Goal: Task Accomplishment & Management: Complete application form

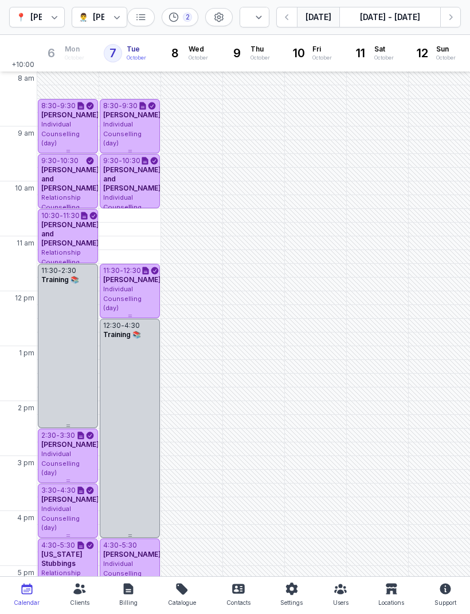
select select "week"
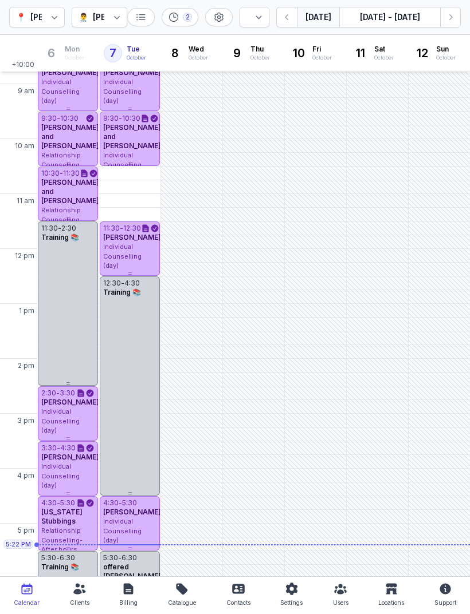
click at [441, 14] on button "Next week" at bounding box center [450, 17] width 21 height 21
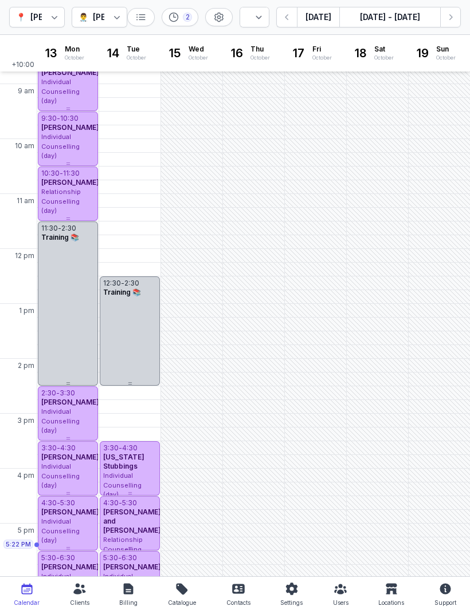
click at [447, 15] on icon "button" at bounding box center [449, 16] width 11 height 11
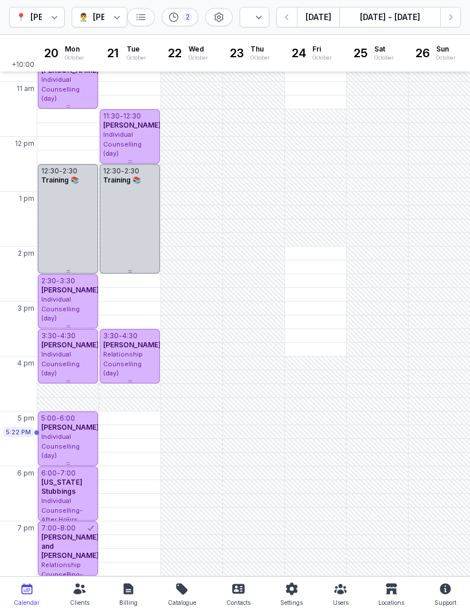
scroll to position [155, 0]
click at [137, 418] on div "5:00 PM - Tue" at bounding box center [128, 418] width 54 height 11
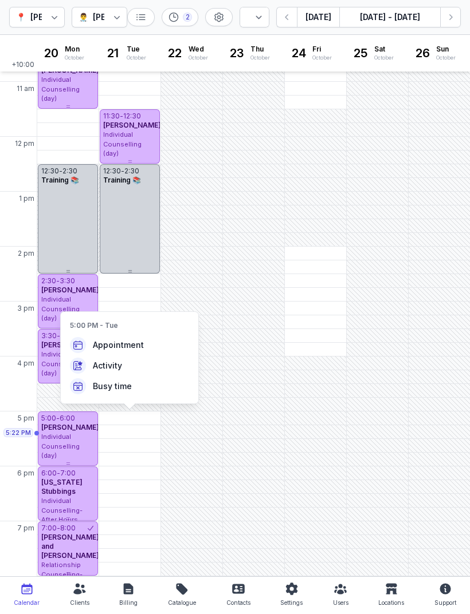
click at [139, 348] on span "Appointment" at bounding box center [118, 345] width 51 height 11
select select
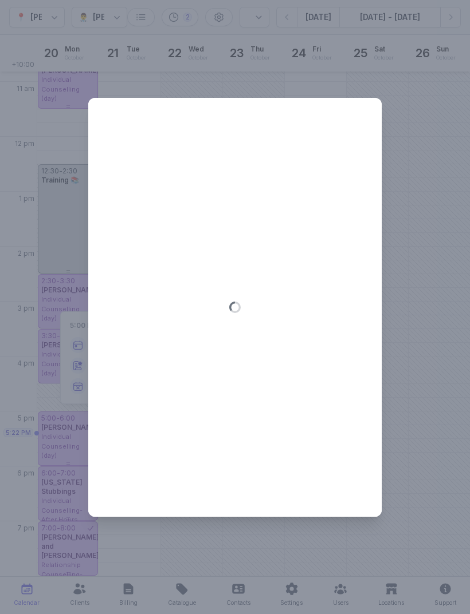
type input "[DATE]"
select select "17:00"
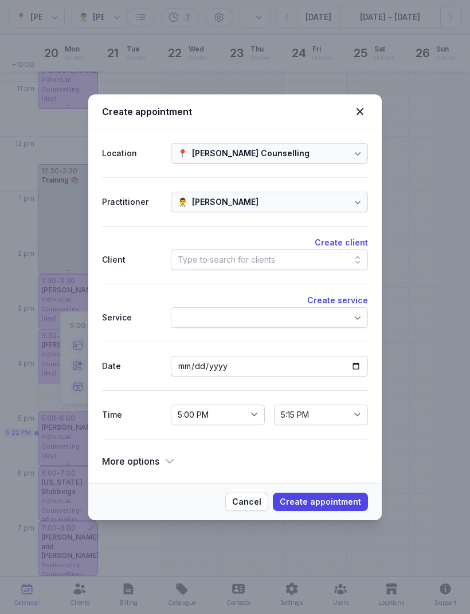
click at [275, 250] on div "Type to search for clients" at bounding box center [269, 260] width 197 height 21
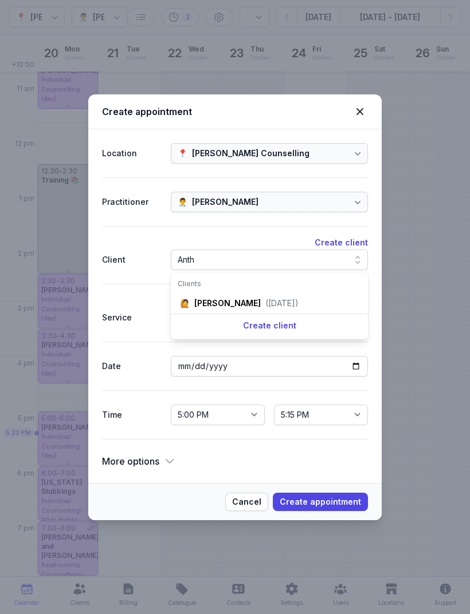
type input "Anth"
click at [261, 305] on div "[PERSON_NAME]" at bounding box center [227, 303] width 66 height 11
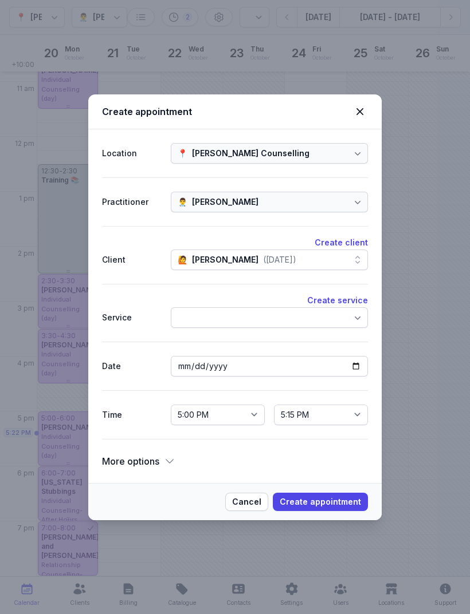
click at [345, 502] on span "Create appointment" at bounding box center [319, 502] width 81 height 14
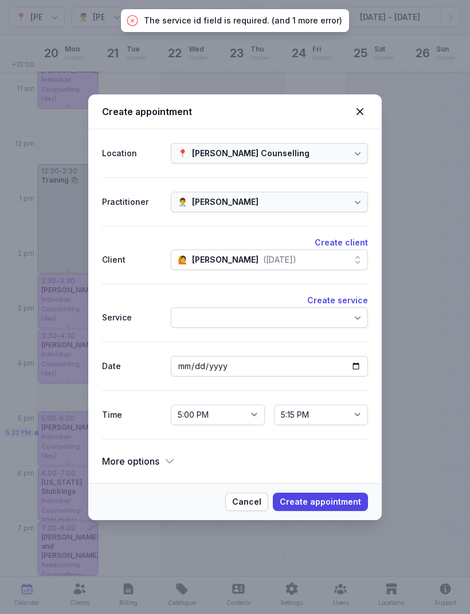
click at [289, 315] on div at bounding box center [269, 317] width 197 height 21
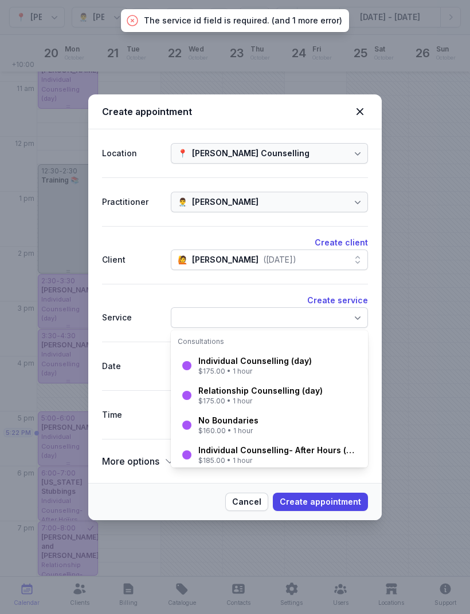
click at [277, 365] on div "Individual Counselling (day)" at bounding box center [254, 361] width 113 height 11
select select "18:00"
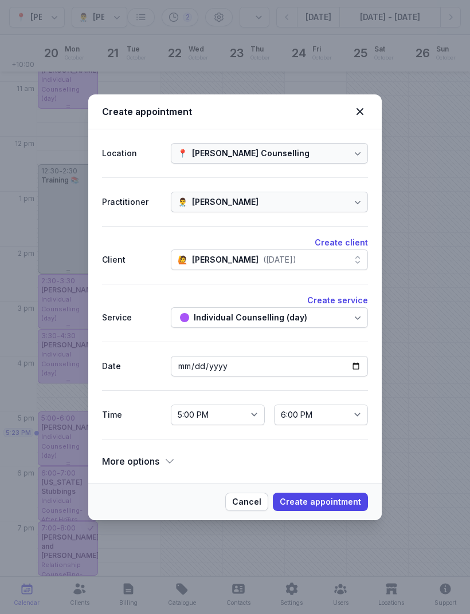
click at [301, 318] on div "Individual Counselling (day)" at bounding box center [250, 318] width 113 height 14
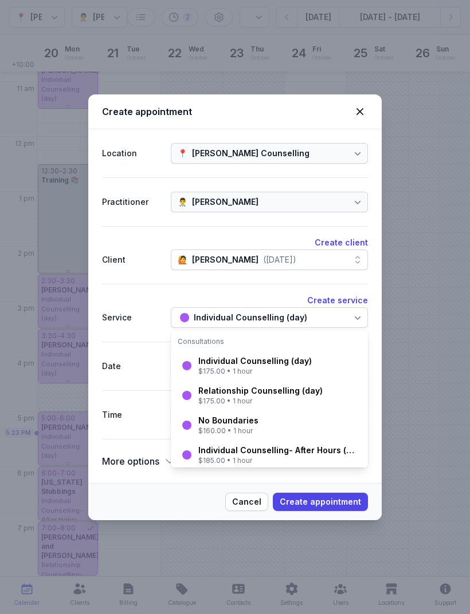
click at [284, 458] on div "$185.00 • 1 hour" at bounding box center [278, 460] width 160 height 9
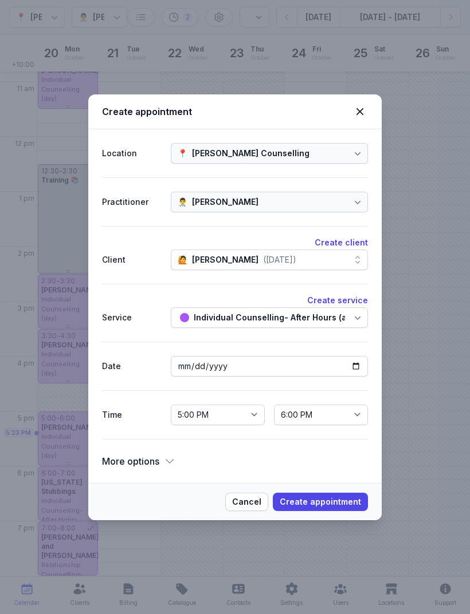
click at [329, 510] on button "Create appointment" at bounding box center [320, 502] width 95 height 18
select select
